Goal: Find specific page/section: Find specific page/section

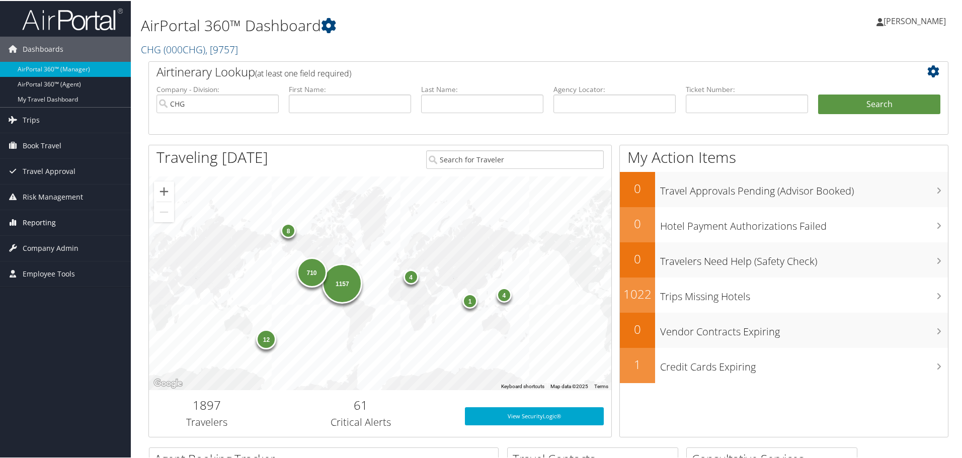
click at [50, 212] on span "Reporting" at bounding box center [39, 221] width 33 height 25
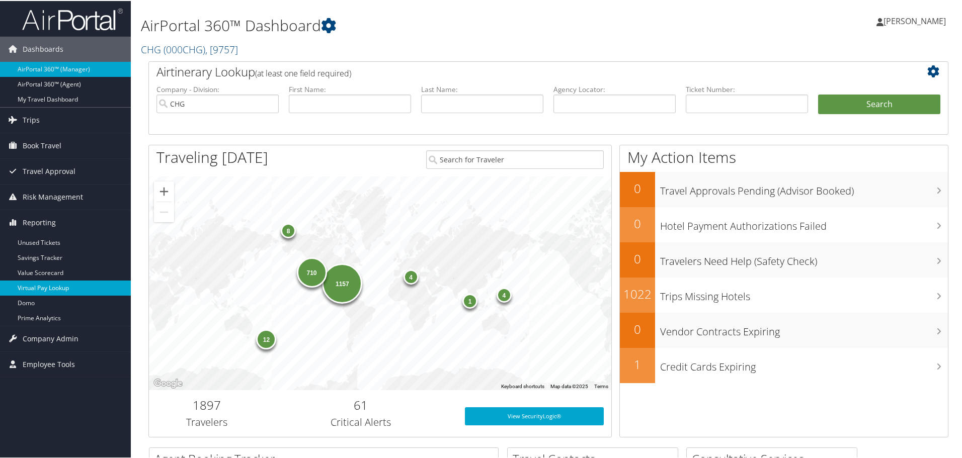
click at [46, 288] on link "Virtual Pay Lookup" at bounding box center [65, 287] width 131 height 15
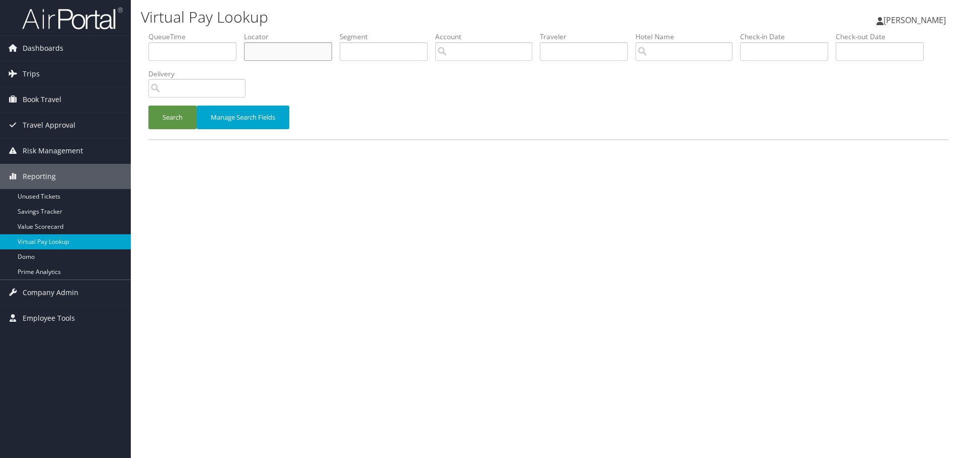
click at [289, 54] on input "text" at bounding box center [288, 51] width 88 height 19
paste input "IBIIIB"
type input "IBIIIB"
click at [179, 121] on button "Search" at bounding box center [172, 118] width 48 height 24
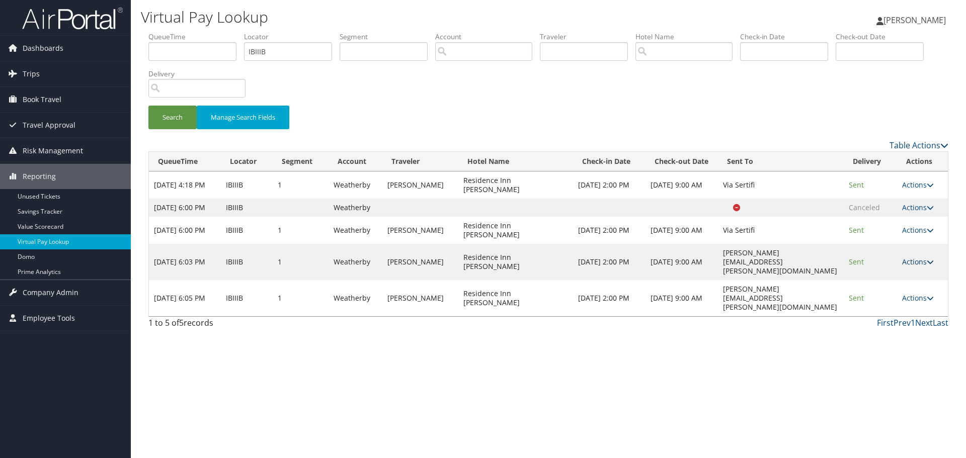
click at [916, 267] on link "Actions" at bounding box center [918, 262] width 32 height 10
click at [899, 302] on link "Logs" at bounding box center [899, 298] width 63 height 17
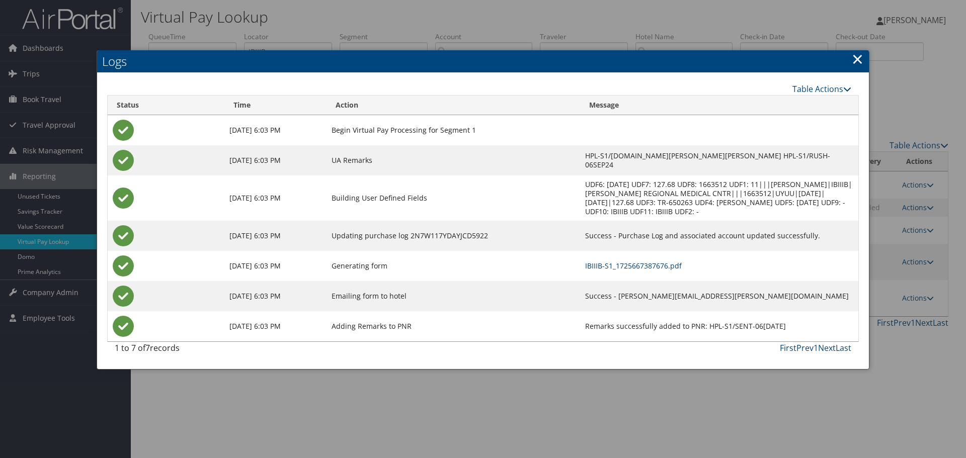
click at [585, 261] on link "IBIIIB-S1_1725667387676.pdf" at bounding box center [633, 266] width 97 height 10
